Goal: Task Accomplishment & Management: Manage account settings

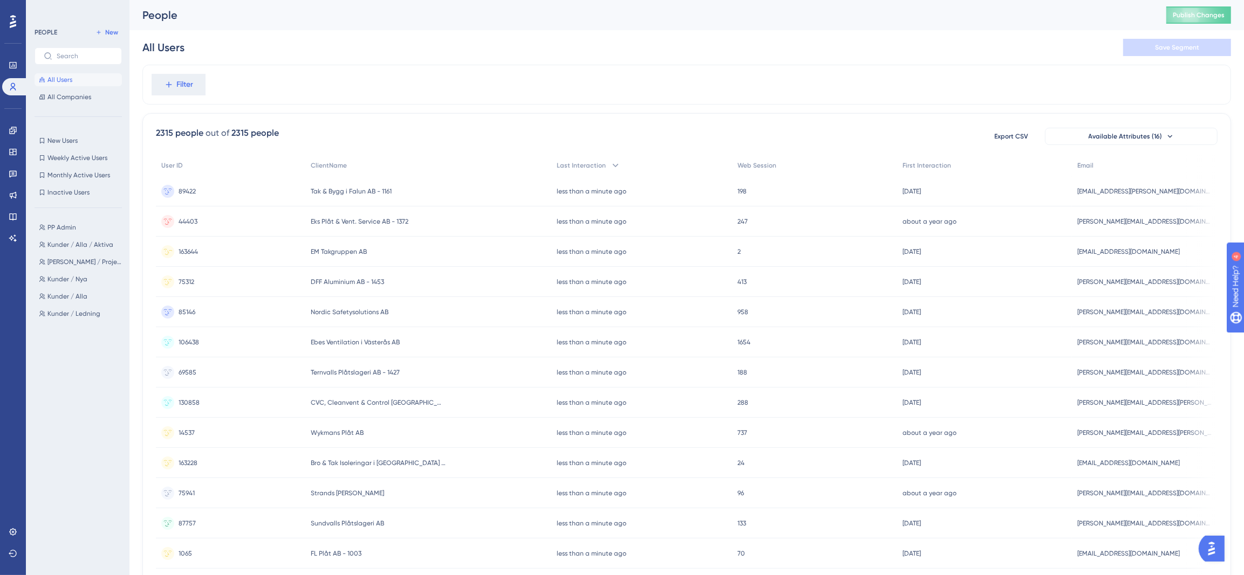
click at [362, 249] on span "EM Takgruppen AB" at bounding box center [339, 252] width 56 height 9
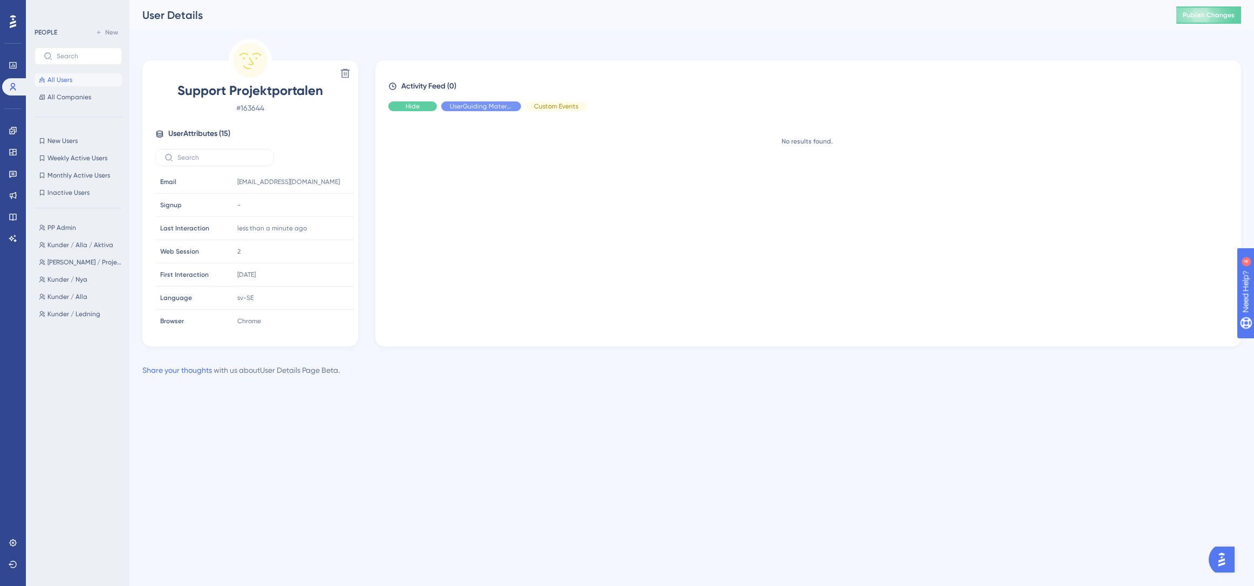
click at [410, 106] on span "Hide" at bounding box center [413, 106] width 14 height 9
click at [410, 106] on span "Show" at bounding box center [412, 106] width 16 height 9
click at [415, 252] on div "No results found." at bounding box center [812, 224] width 848 height 209
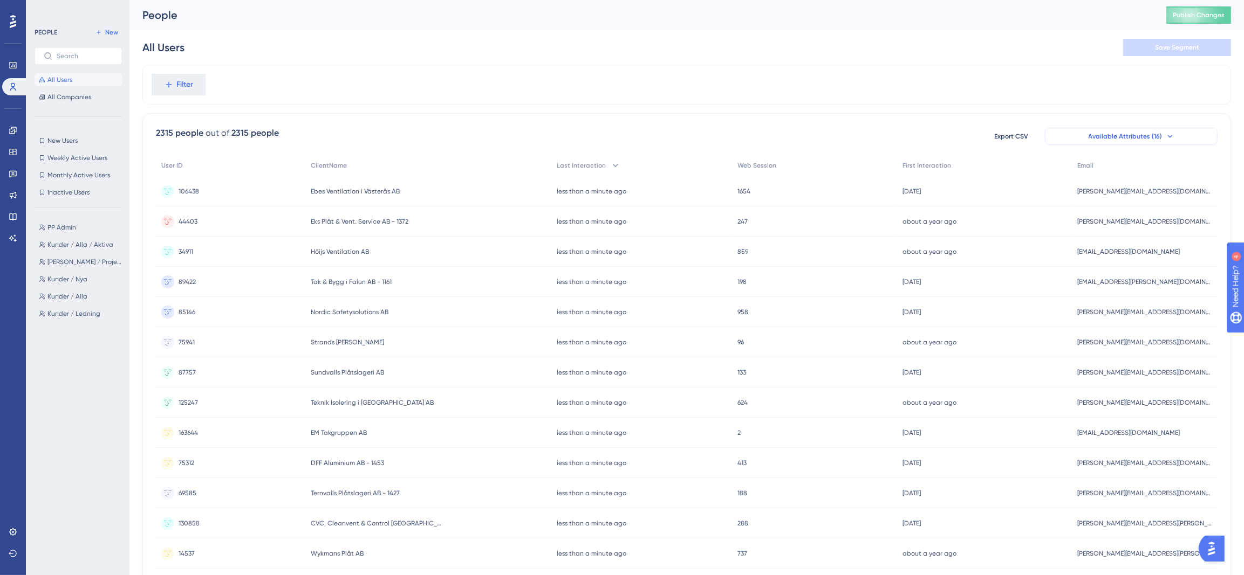
click at [1174, 136] on button "Available Attributes (16)" at bounding box center [1131, 136] width 173 height 17
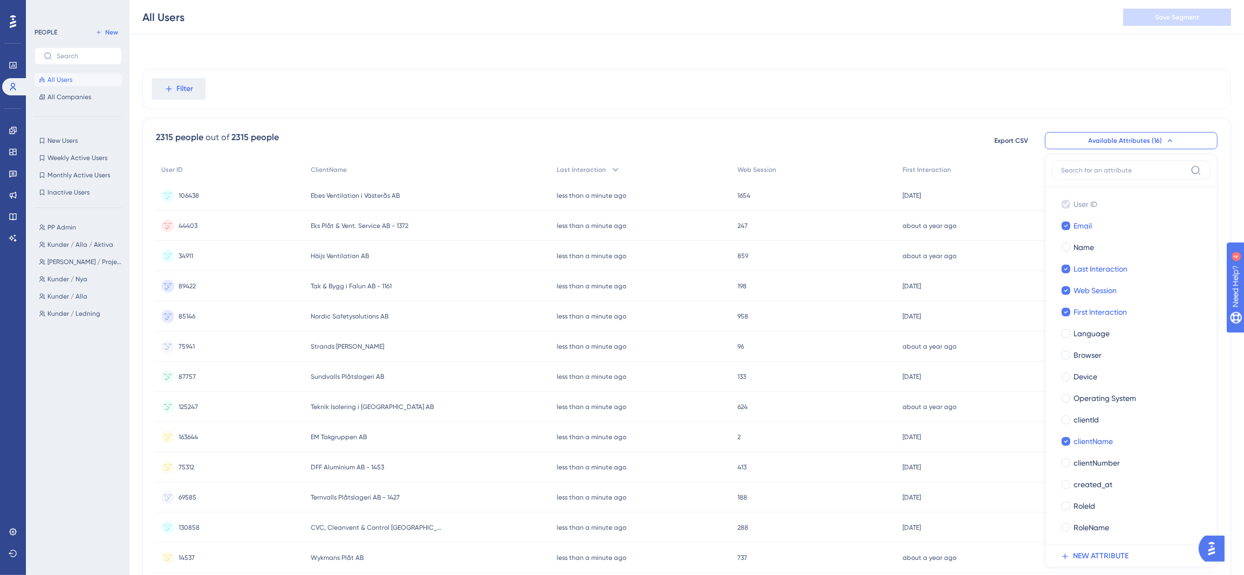
scroll to position [69, 0]
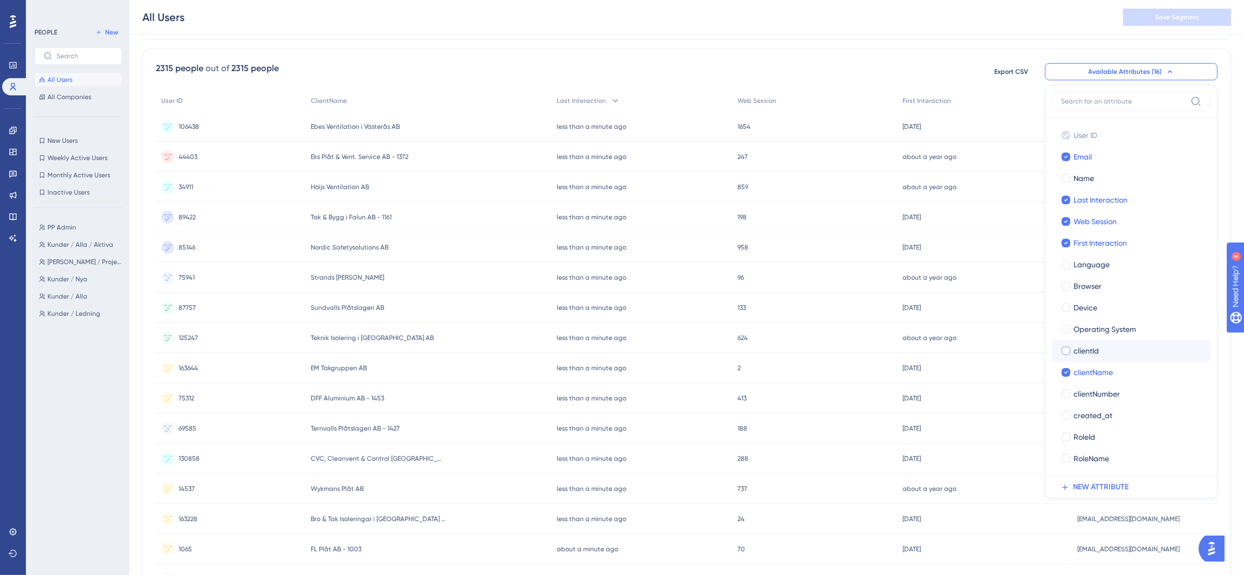
click at [1096, 349] on span "clientId" at bounding box center [1085, 351] width 25 height 13
checkbox input "true"
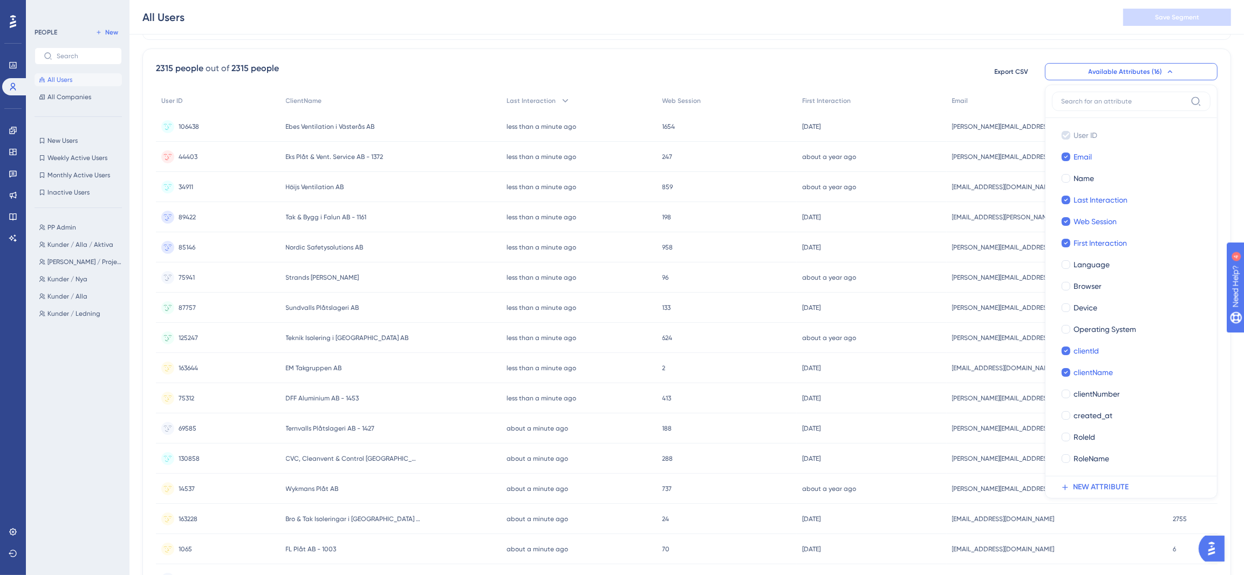
click at [863, 30] on div "All Users Save Segment" at bounding box center [686, 17] width 1114 height 35
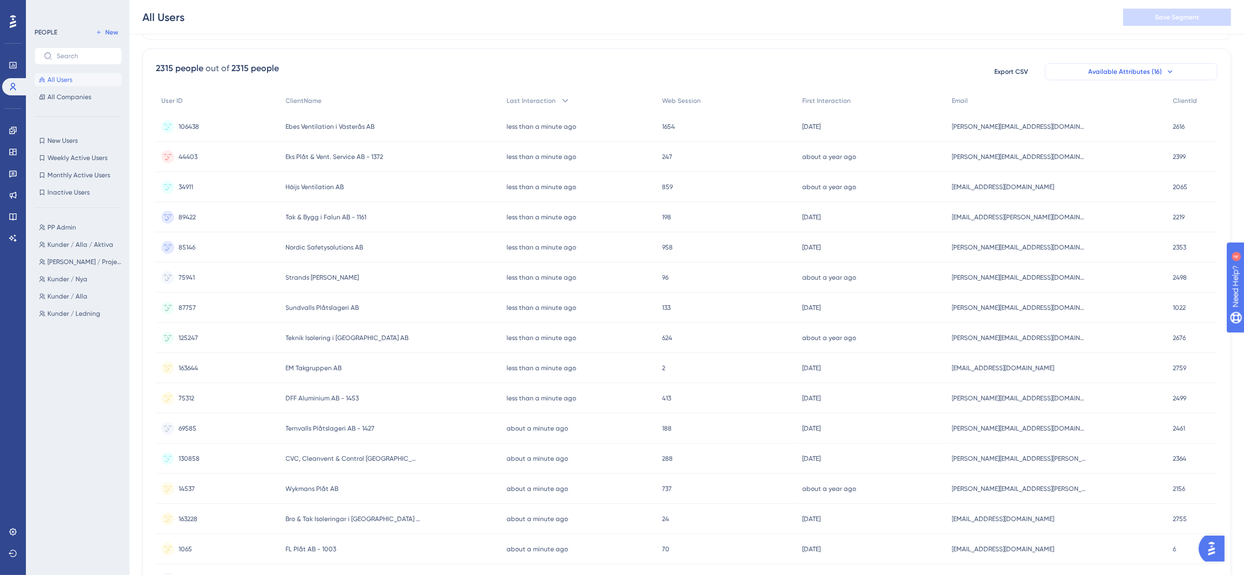
click at [1166, 74] on icon at bounding box center [1169, 71] width 9 height 9
click at [1174, 76] on button "Available Attributes (16)" at bounding box center [1131, 71] width 173 height 17
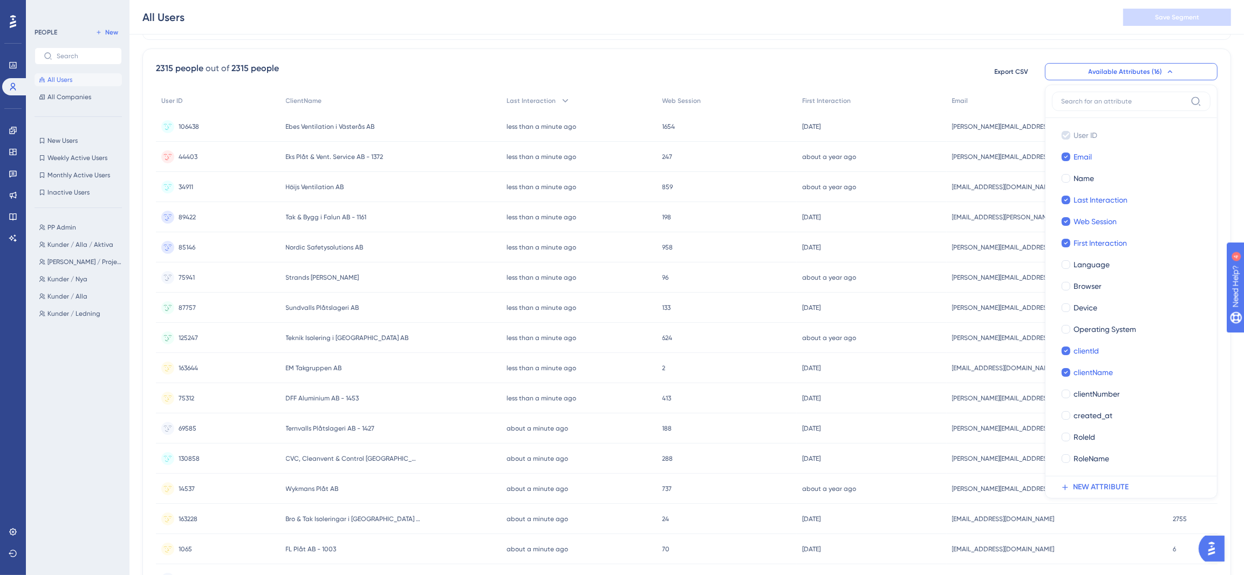
scroll to position [73, 0]
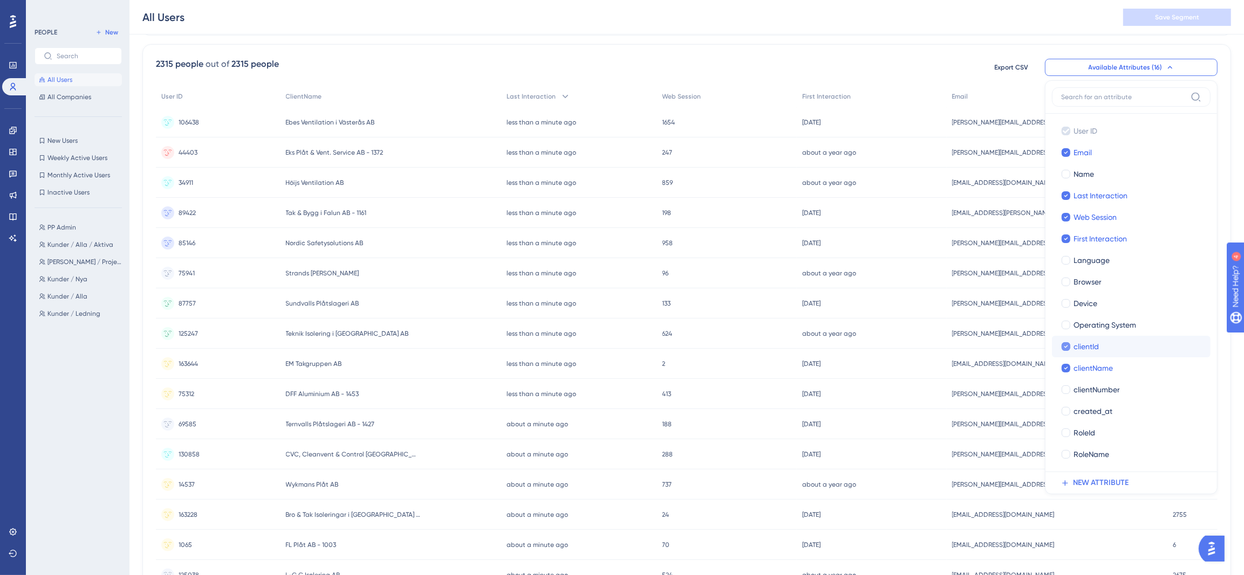
click at [1080, 352] on span "clientId" at bounding box center [1085, 346] width 25 height 13
checkbox input "false"
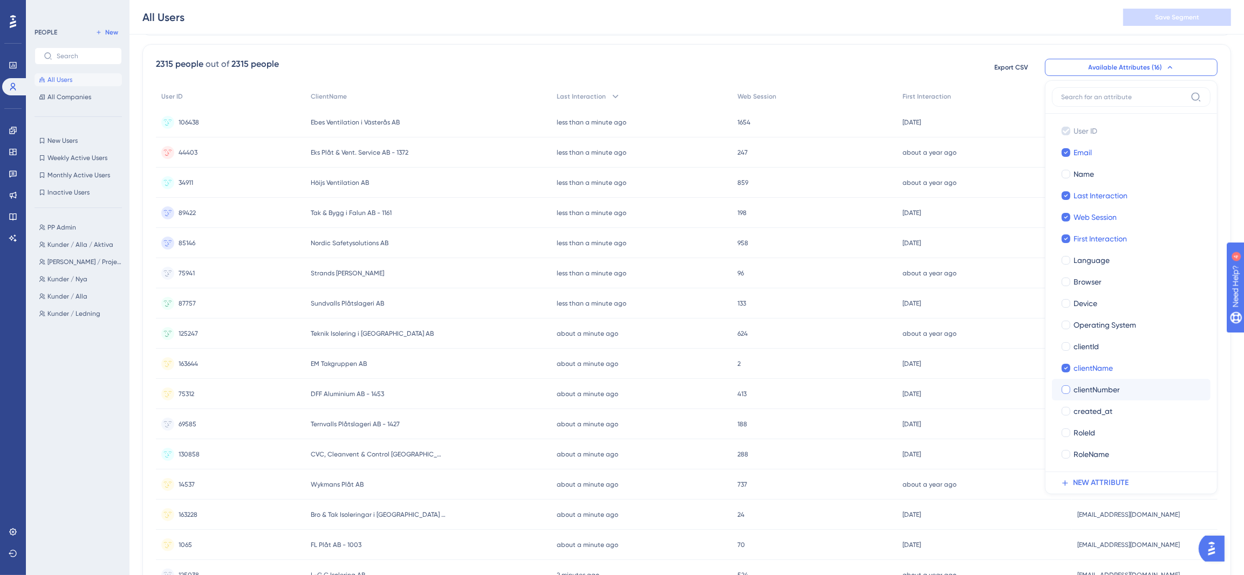
click at [1108, 392] on span "clientNumber" at bounding box center [1096, 389] width 46 height 13
checkbox input "true"
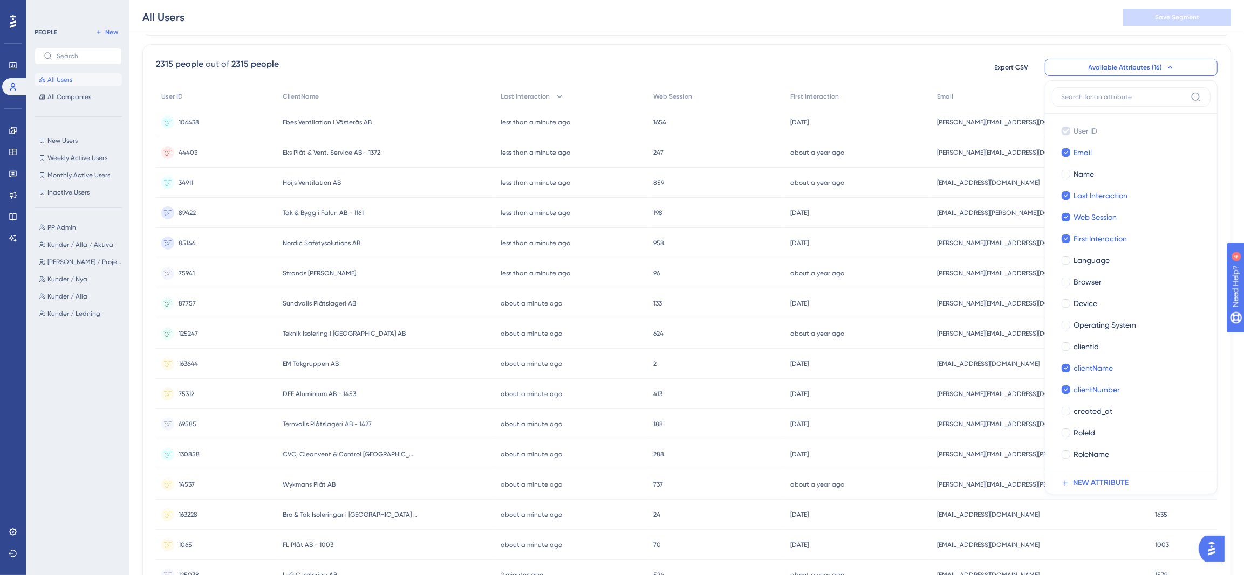
click at [935, 10] on div "All Users Save Segment" at bounding box center [686, 17] width 1114 height 35
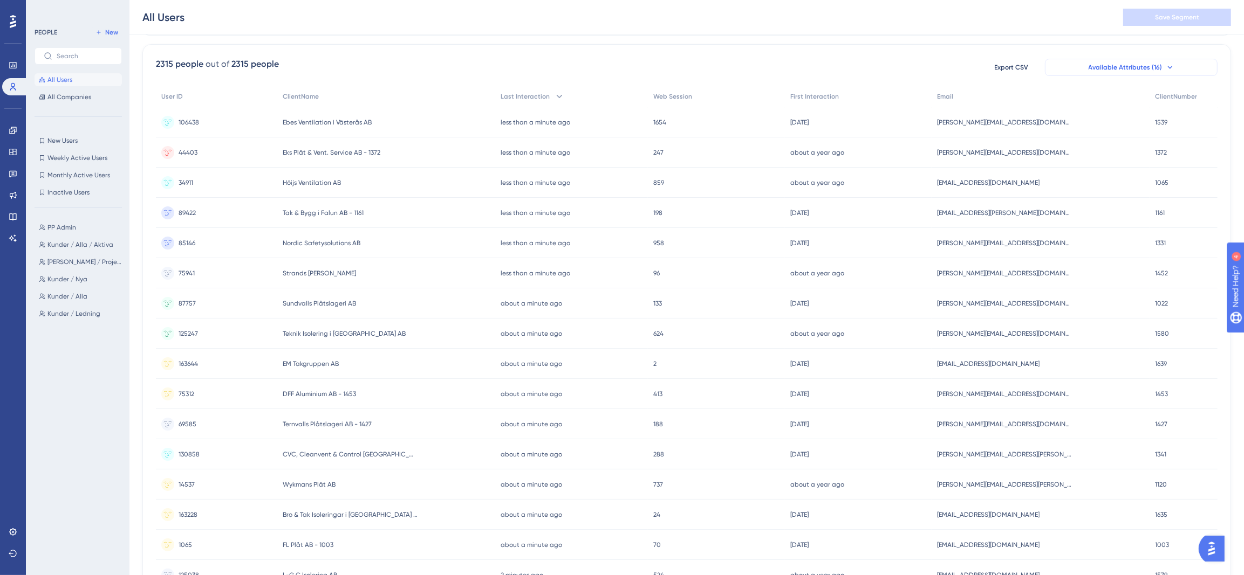
click at [1167, 65] on icon at bounding box center [1169, 67] width 9 height 9
click at [1150, 65] on span "Available Attributes (16)" at bounding box center [1125, 67] width 74 height 9
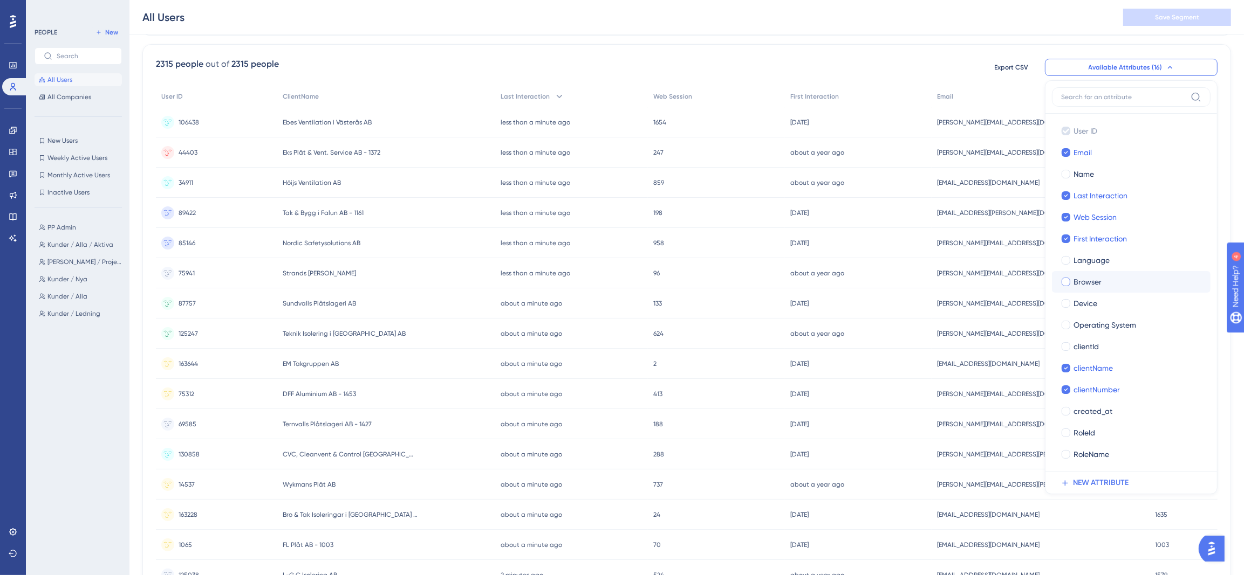
click at [1065, 280] on div at bounding box center [1065, 282] width 9 height 9
checkbox input "true"
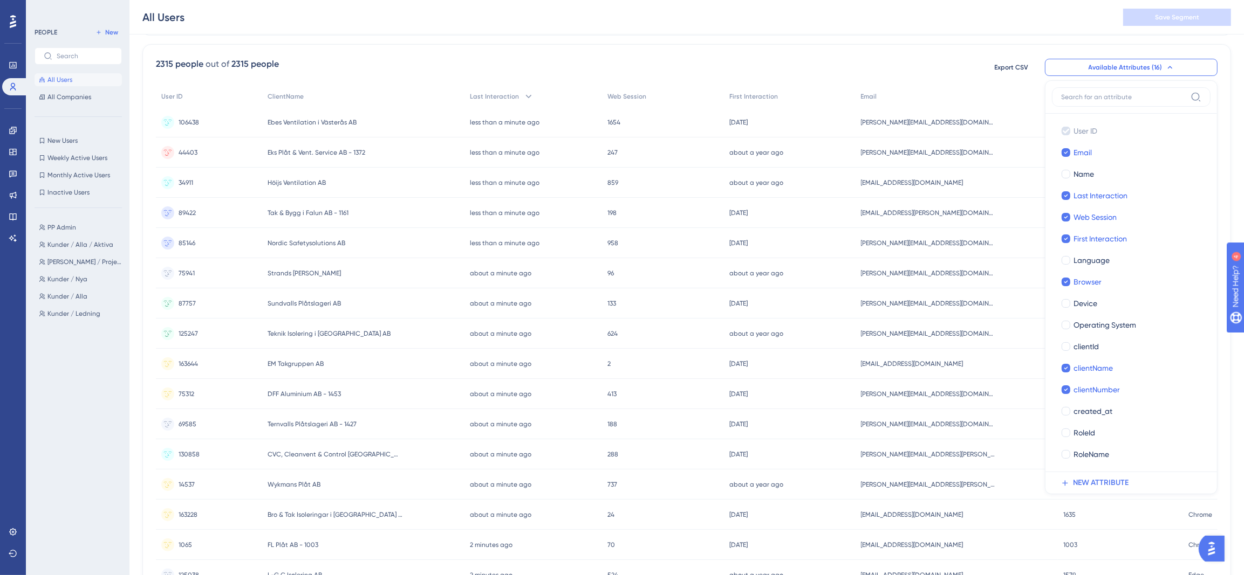
click at [977, 25] on div "All Users Save Segment" at bounding box center [686, 17] width 1114 height 35
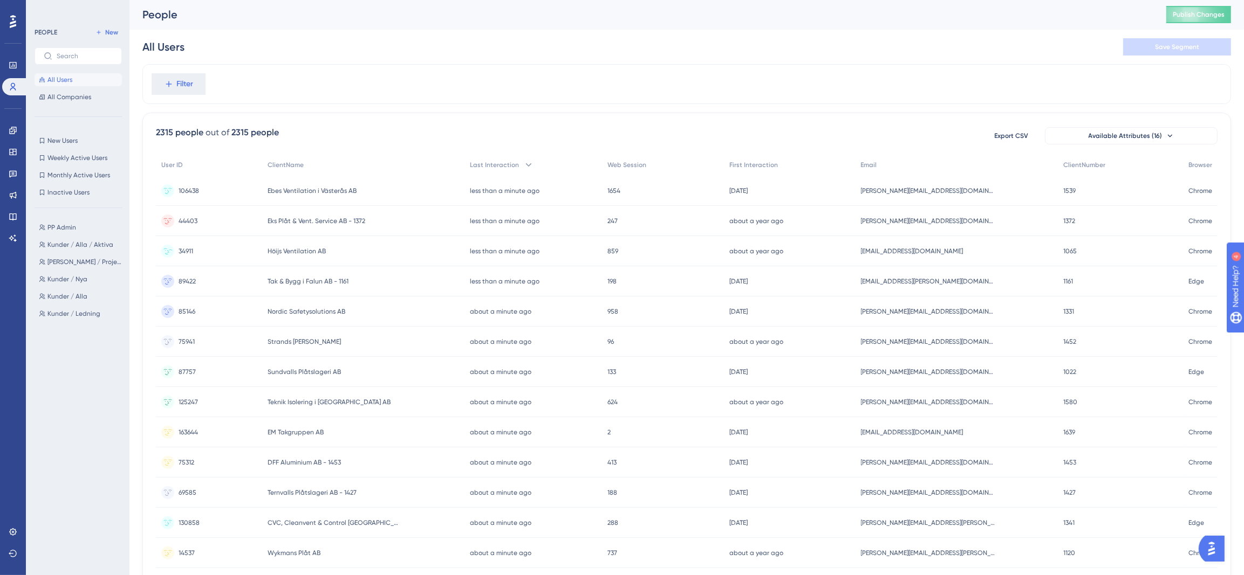
scroll to position [0, 0]
click at [468, 49] on div "All Users Save Segment" at bounding box center [686, 47] width 1088 height 35
click at [540, 2] on div "People Publish Changes" at bounding box center [686, 15] width 1114 height 30
